Goal: Transaction & Acquisition: Download file/media

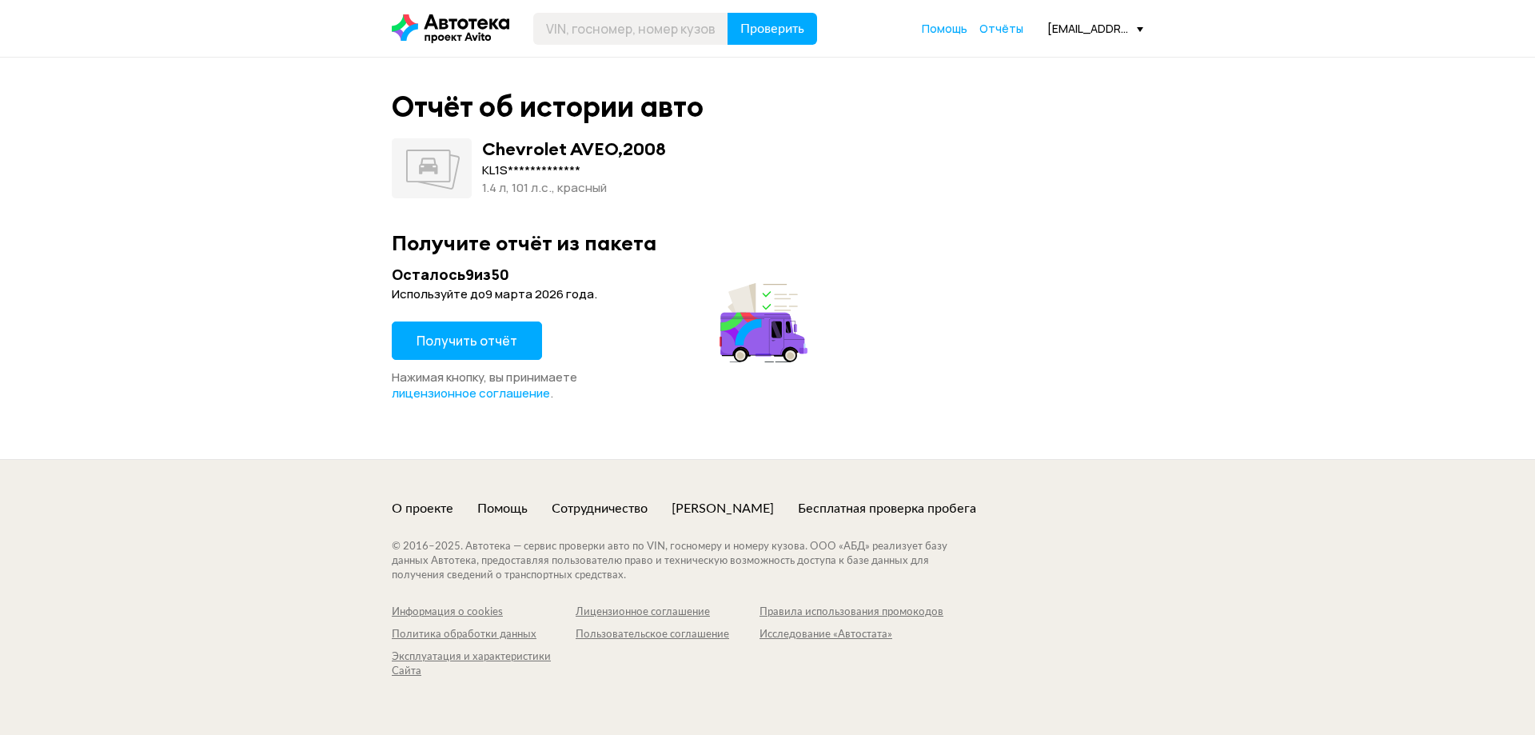
click at [463, 341] on span "Получить отчёт" at bounding box center [467, 341] width 101 height 18
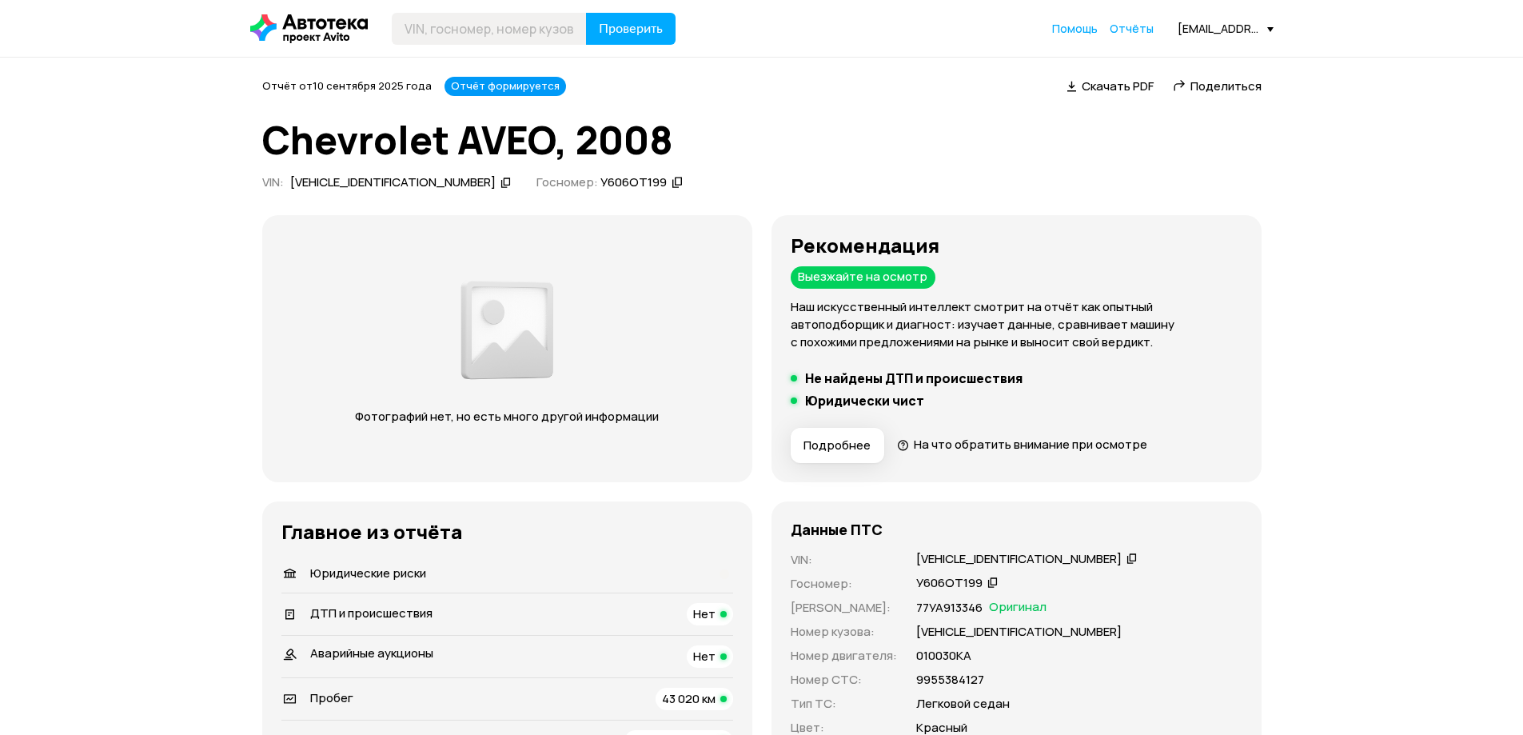
click at [1118, 86] on span "Скачать PDF" at bounding box center [1118, 86] width 72 height 17
